Goal: Navigation & Orientation: Find specific page/section

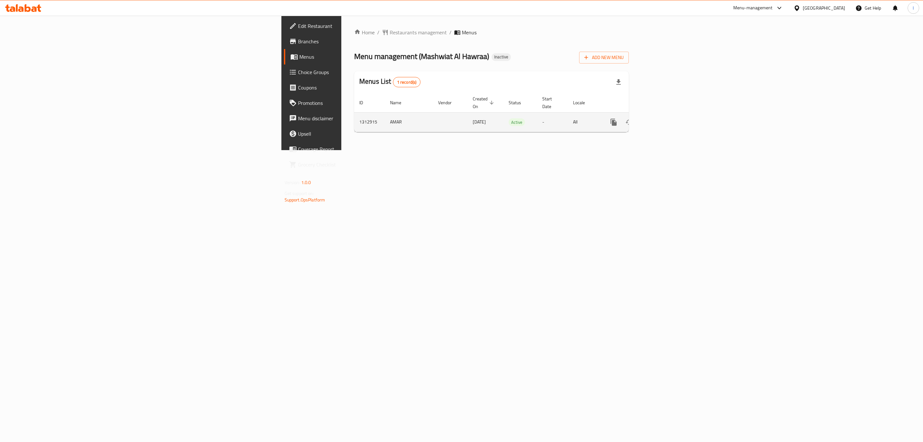
click at [664, 118] on icon "enhanced table" at bounding box center [660, 122] width 8 height 8
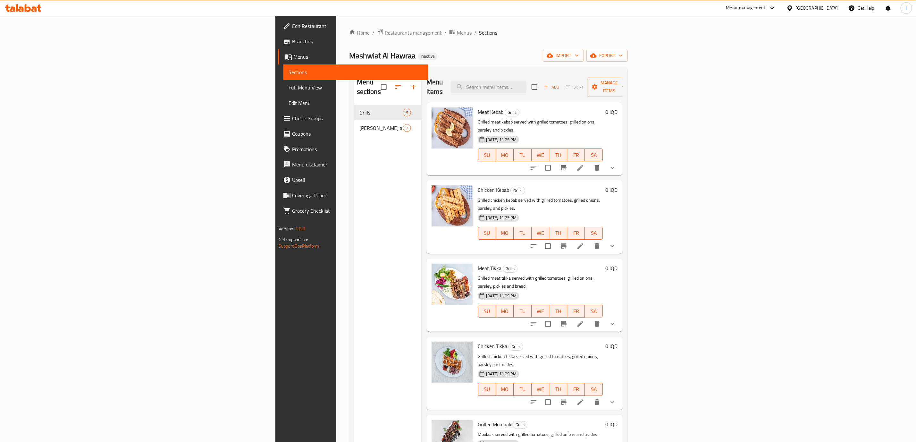
click at [283, 80] on link "Full Menu View" at bounding box center [355, 87] width 145 height 15
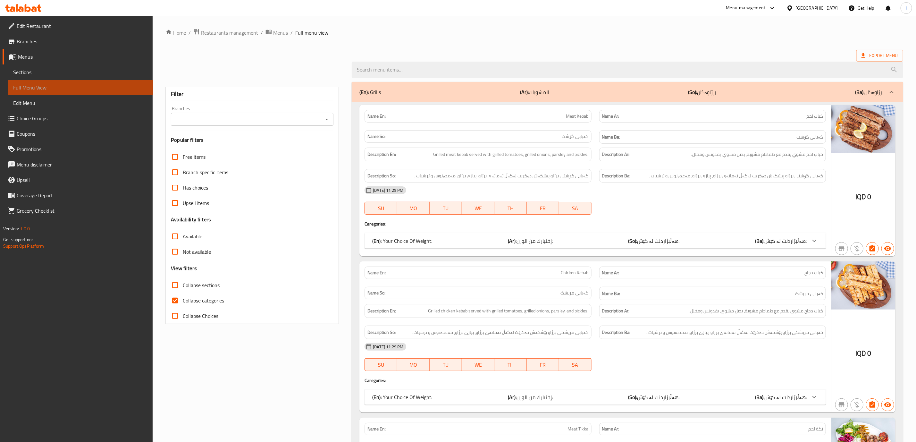
click at [81, 87] on span "Full Menu View" at bounding box center [80, 88] width 135 height 8
click at [286, 111] on div "Branches Branches" at bounding box center [252, 116] width 162 height 20
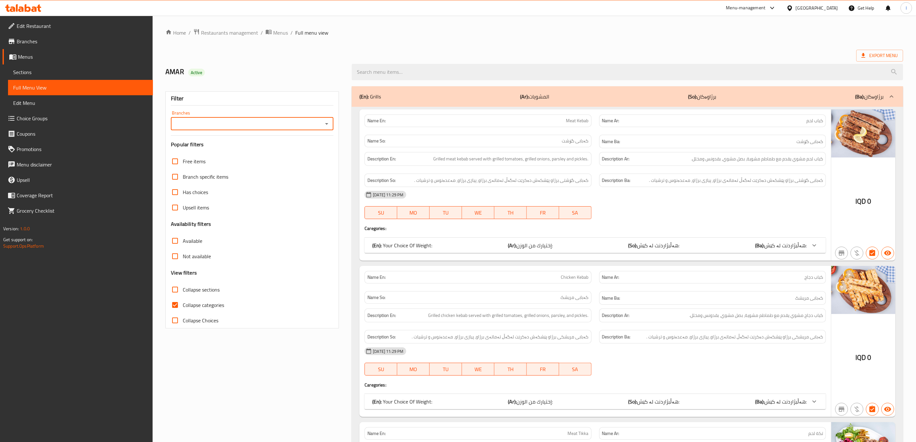
click at [285, 113] on div "Branches Branches" at bounding box center [252, 121] width 162 height 20
click at [285, 118] on div "Branches" at bounding box center [252, 123] width 162 height 13
click at [285, 130] on div "Branches" at bounding box center [252, 123] width 162 height 13
click at [326, 121] on icon "Open" at bounding box center [327, 124] width 8 height 8
click at [269, 147] on li "Mashwiat Al Hawraa, [GEOGRAPHIC_DATA]" at bounding box center [252, 152] width 162 height 12
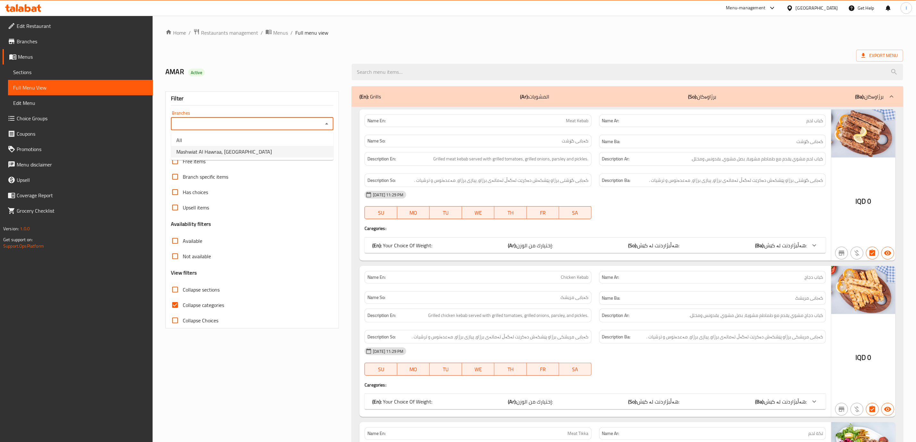
type input "Mashwiat Al Hawraa, [GEOGRAPHIC_DATA]"
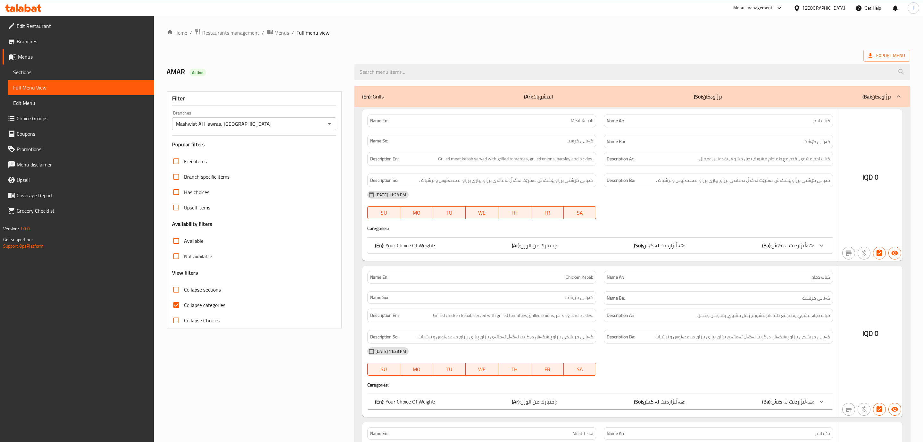
click at [197, 299] on div at bounding box center [461, 221] width 923 height 442
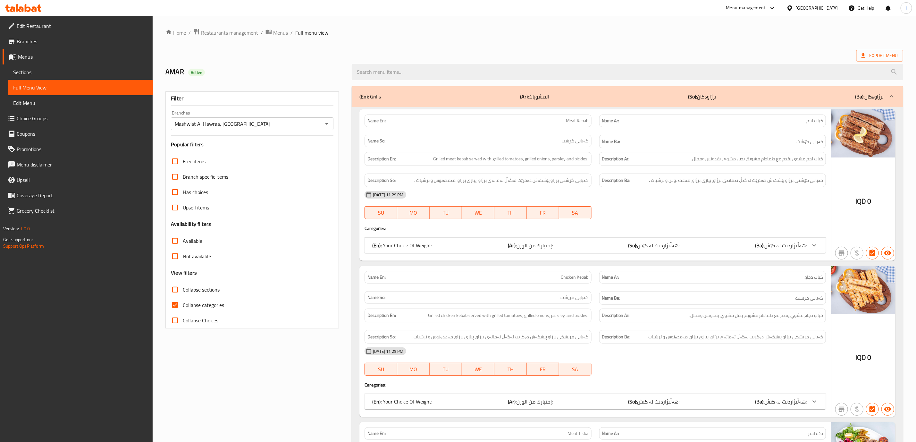
click at [187, 301] on span "Collapse categories" at bounding box center [203, 305] width 41 height 8
click at [183, 301] on input "Collapse categories" at bounding box center [174, 304] width 15 height 15
checkbox input "false"
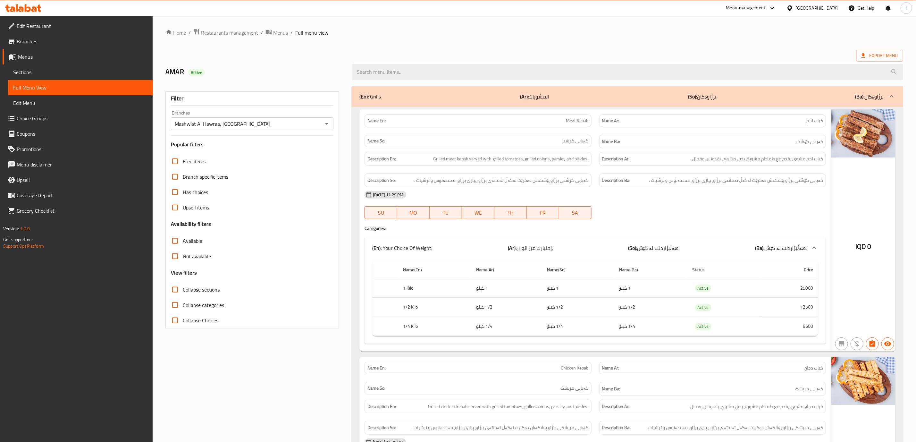
click at [188, 289] on span "Collapse sections" at bounding box center [201, 290] width 37 height 8
click at [183, 289] on input "Collapse sections" at bounding box center [174, 289] width 15 height 15
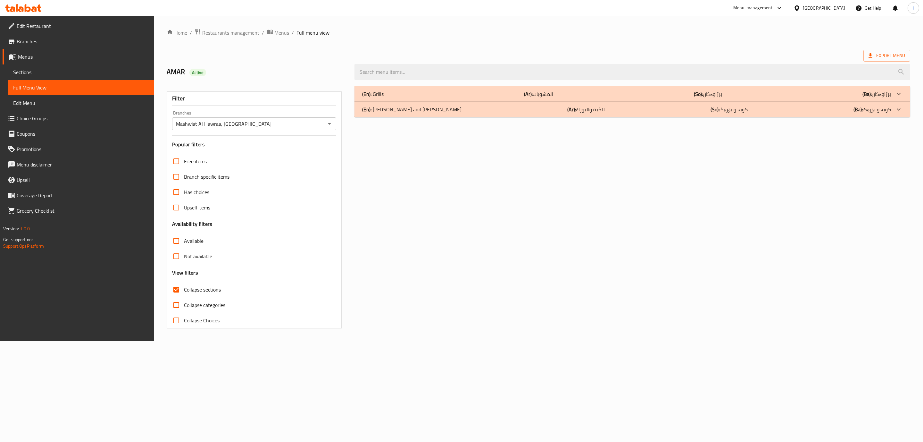
click at [188, 289] on span "Collapse sections" at bounding box center [202, 290] width 37 height 8
click at [184, 289] on input "Collapse sections" at bounding box center [176, 289] width 15 height 15
checkbox input "false"
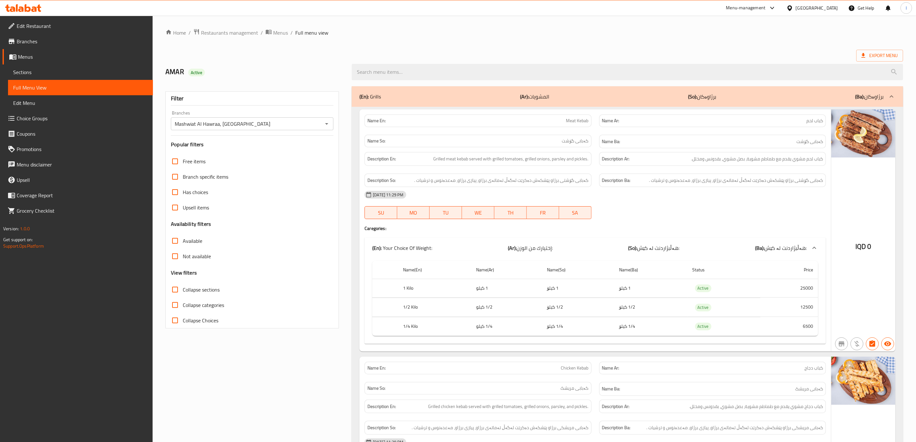
click at [643, 220] on div at bounding box center [712, 219] width 234 height 8
click at [646, 222] on div at bounding box center [712, 219] width 234 height 8
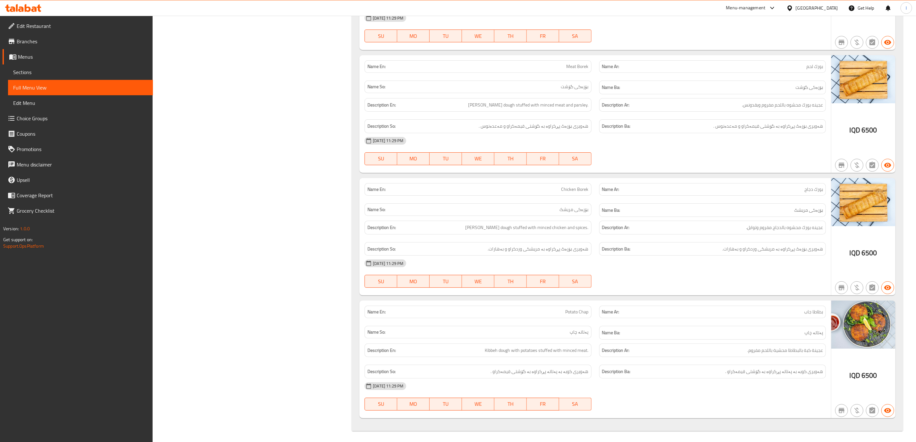
scroll to position [1835, 0]
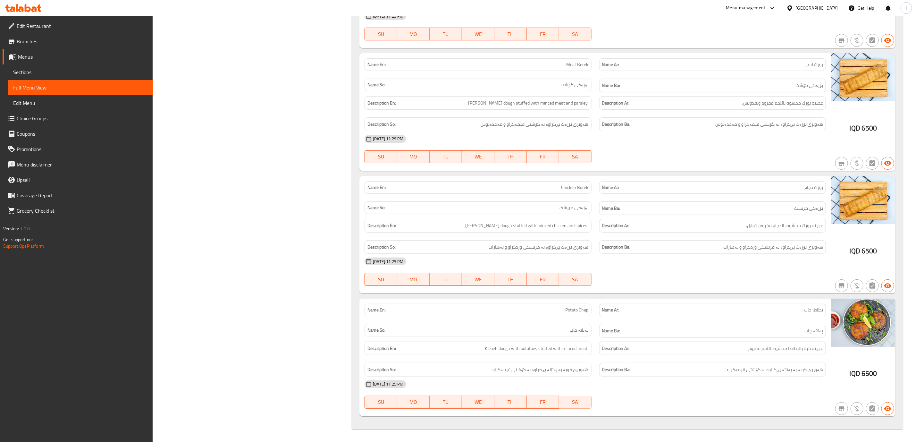
click at [624, 227] on strong "Description Ar:" at bounding box center [616, 225] width 28 height 8
click at [49, 68] on span "Sections" at bounding box center [80, 72] width 135 height 8
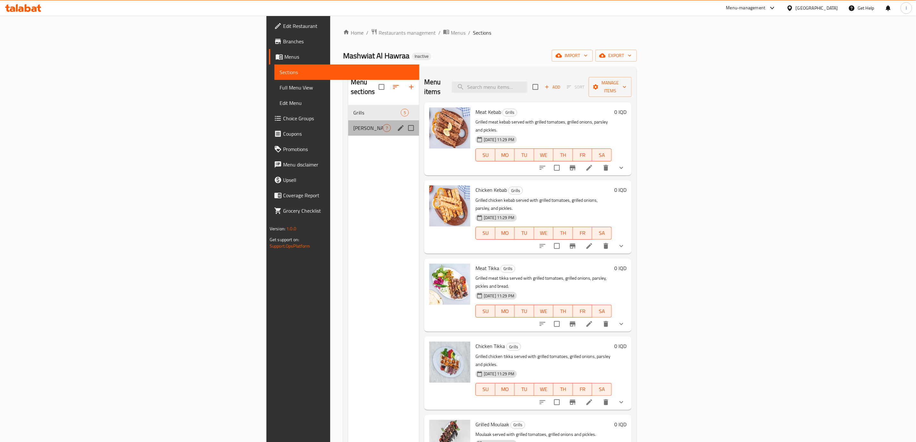
click at [348, 120] on div "[PERSON_NAME] and [PERSON_NAME] 7" at bounding box center [383, 127] width 71 height 15
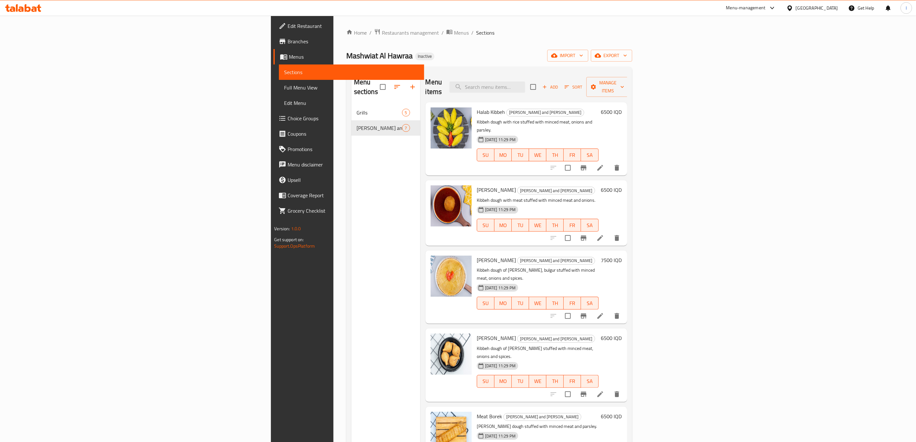
click at [284, 91] on span "Full Menu View" at bounding box center [351, 88] width 135 height 8
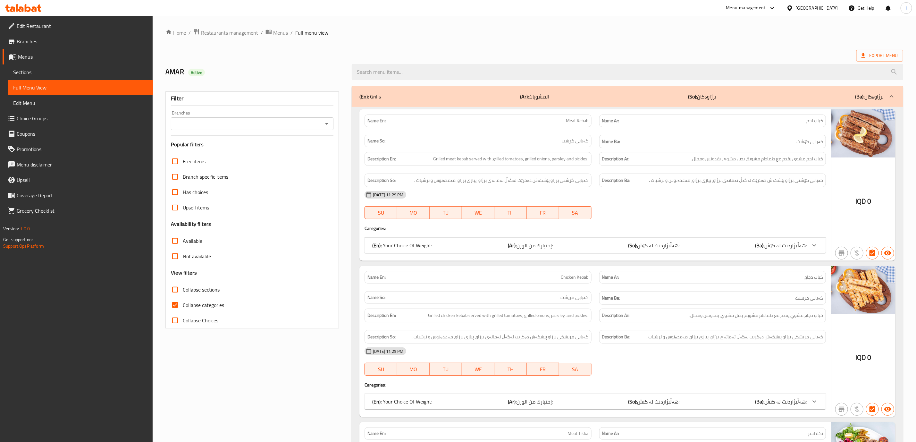
click at [27, 13] on div at bounding box center [23, 8] width 46 height 13
click at [36, 2] on div at bounding box center [23, 8] width 46 height 13
click at [36, 3] on div at bounding box center [23, 8] width 46 height 13
click at [35, 4] on icon at bounding box center [23, 8] width 36 height 8
